Goal: Find specific page/section: Find specific page/section

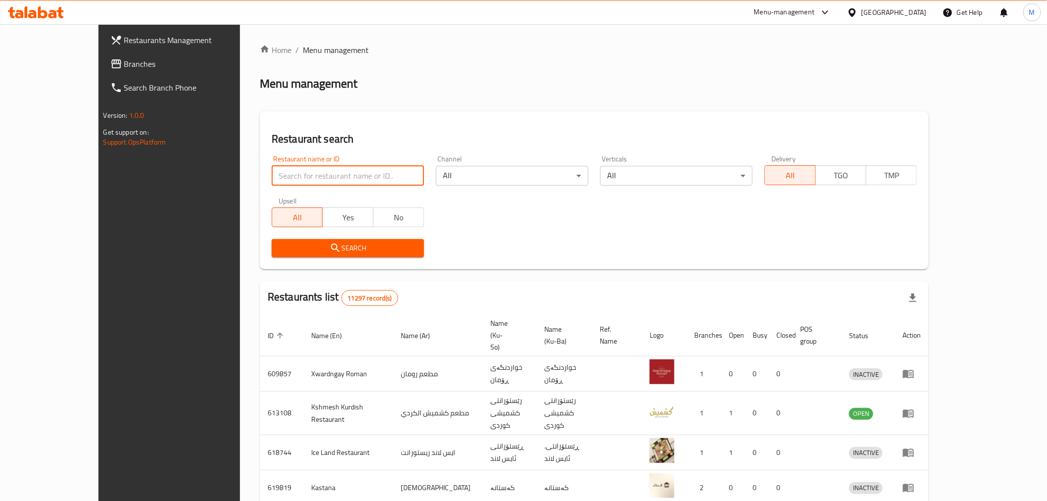
click at [272, 178] on input "search" at bounding box center [348, 176] width 152 height 20
click button "Search" at bounding box center [348, 248] width 152 height 18
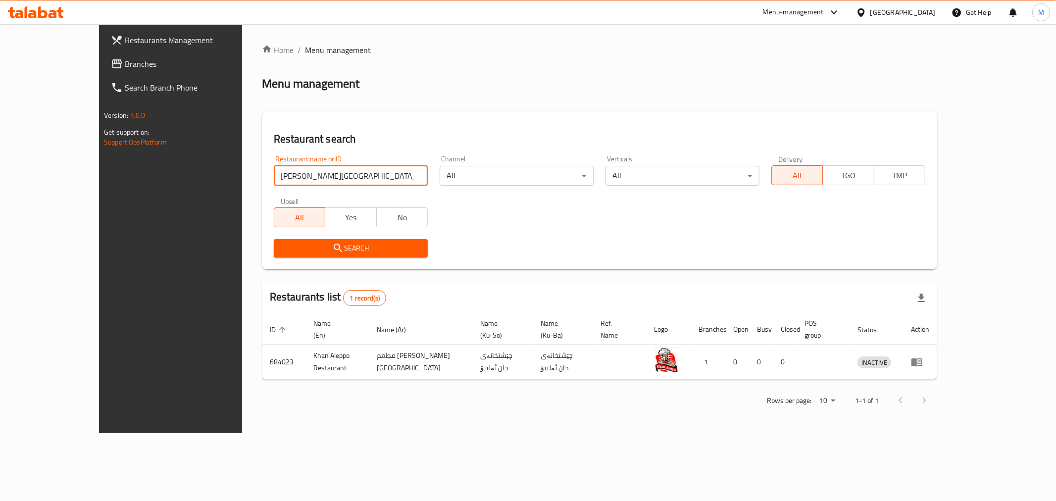
click at [289, 176] on input "[PERSON_NAME][GEOGRAPHIC_DATA]" at bounding box center [351, 176] width 154 height 20
click at [289, 177] on input "[PERSON_NAME][GEOGRAPHIC_DATA]" at bounding box center [351, 176] width 154 height 20
click button "Search" at bounding box center [351, 248] width 154 height 18
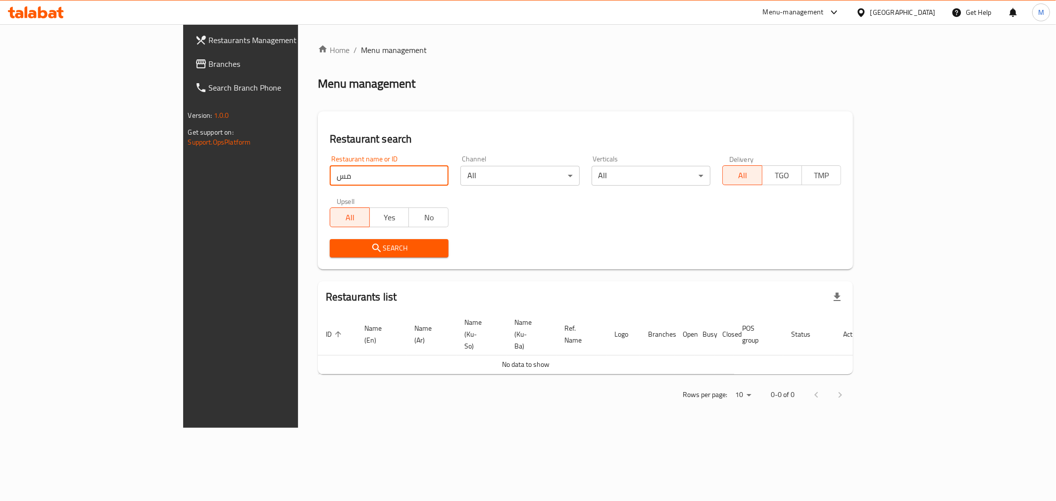
type input "م"
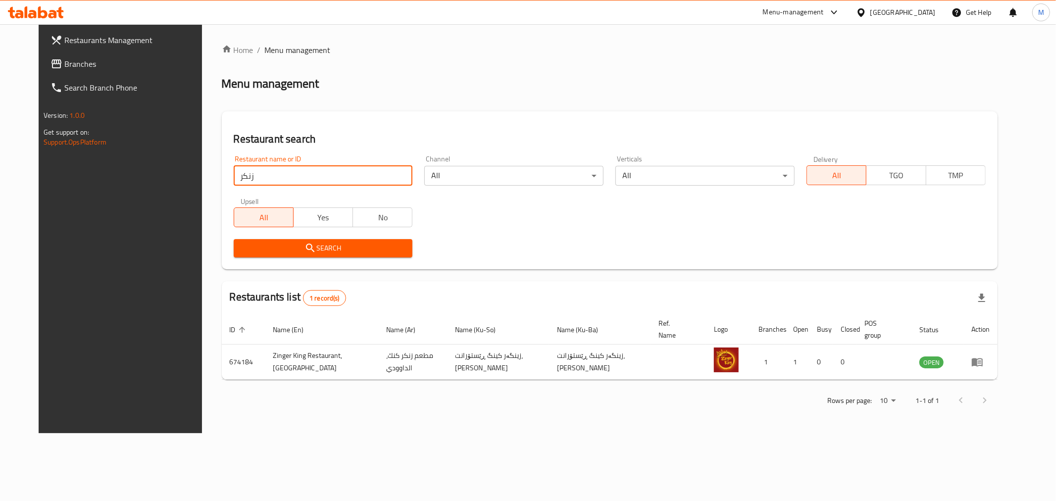
click at [235, 180] on input "زنكر" at bounding box center [323, 176] width 179 height 20
type input "[PERSON_NAME] كافيه"
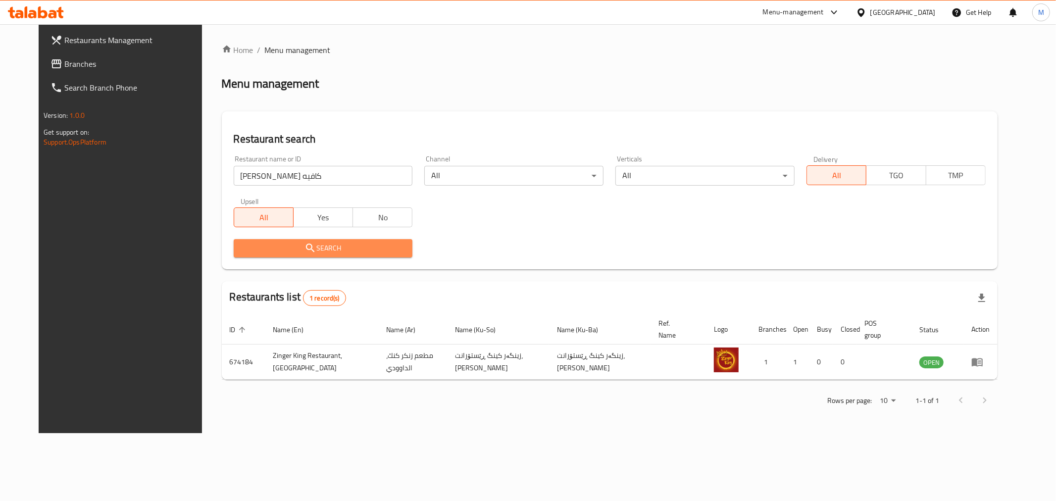
click at [305, 249] on span "Search" at bounding box center [323, 248] width 163 height 12
